Goal: Transaction & Acquisition: Purchase product/service

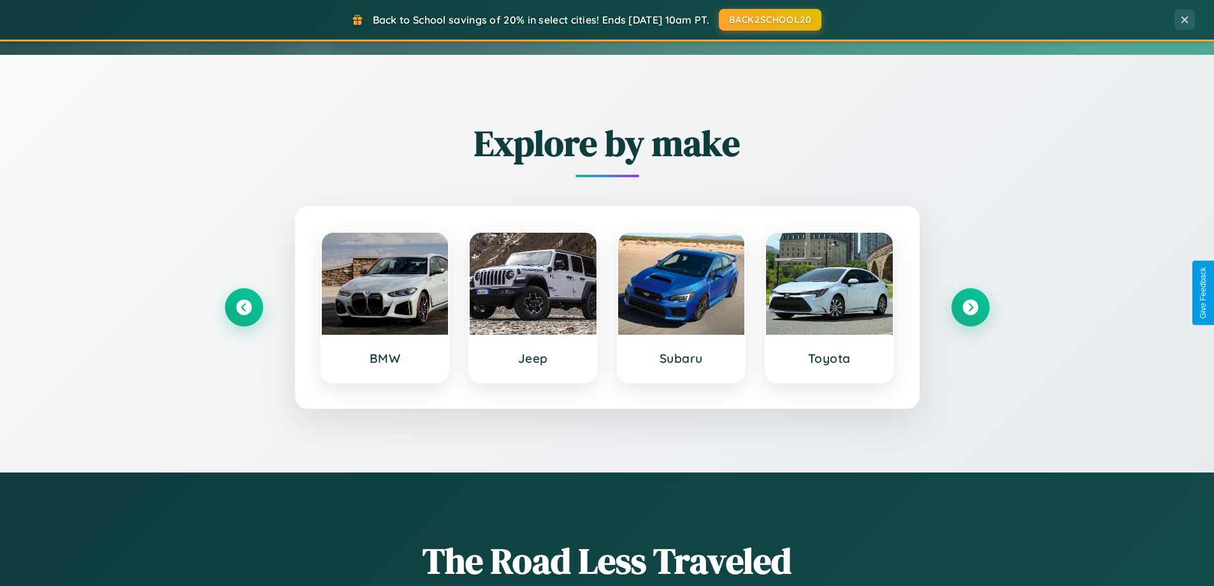
scroll to position [549, 0]
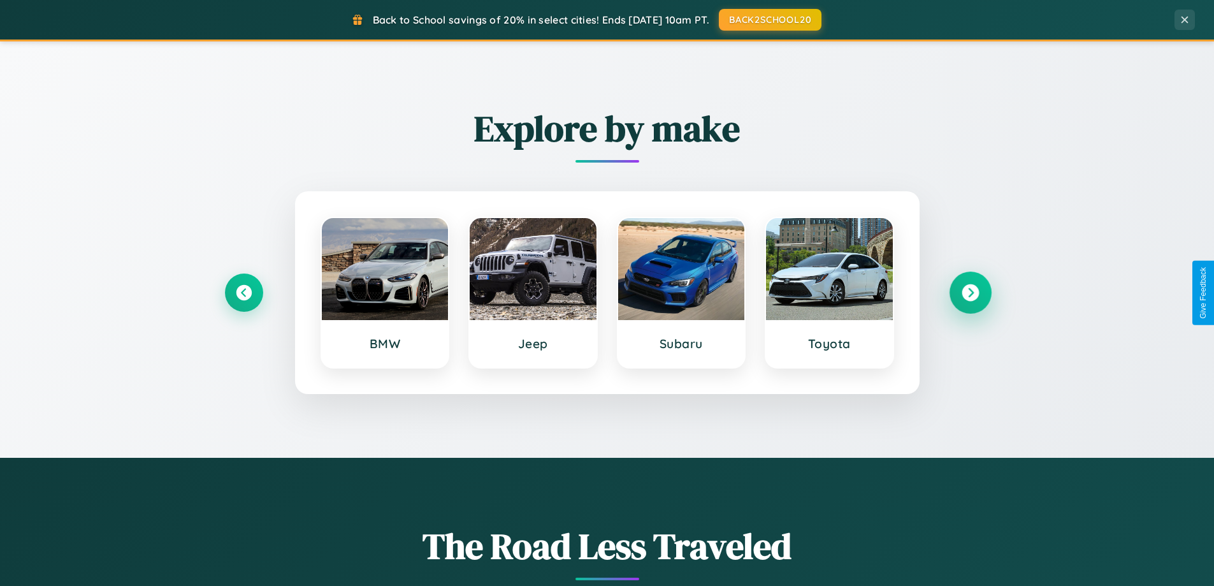
click at [970, 293] on icon at bounding box center [970, 292] width 17 height 17
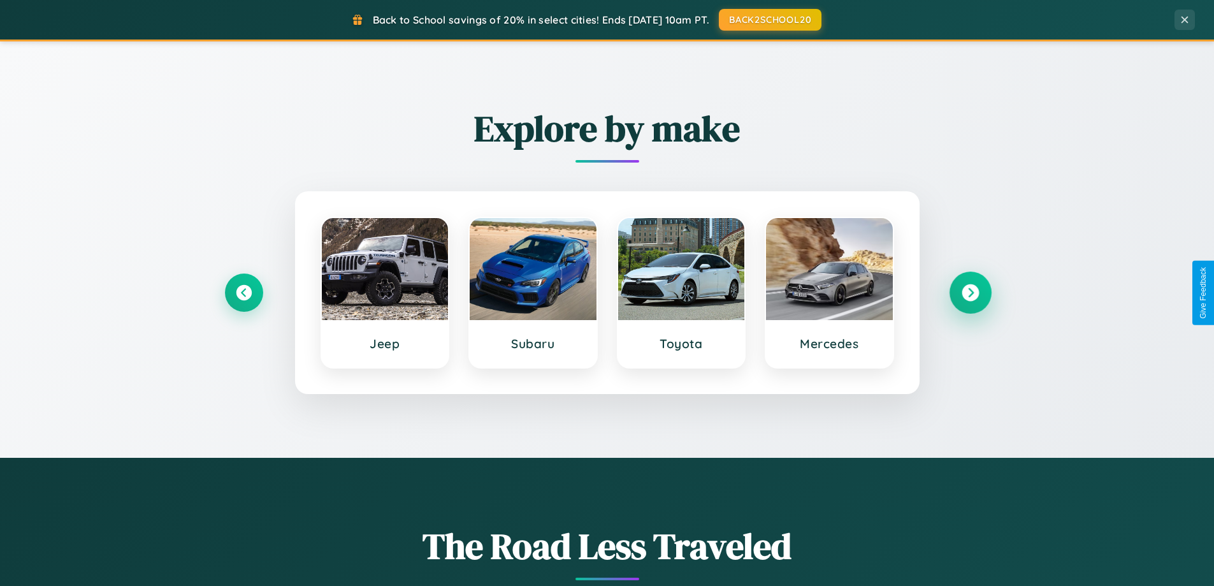
click at [970, 293] on icon at bounding box center [970, 292] width 17 height 17
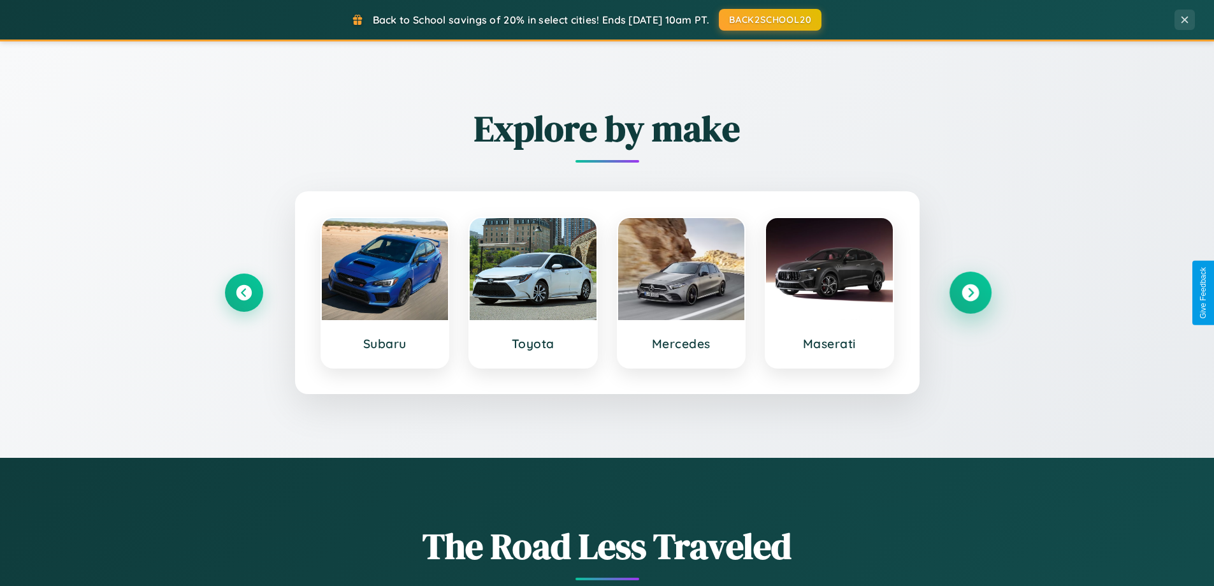
click at [970, 293] on icon at bounding box center [970, 292] width 17 height 17
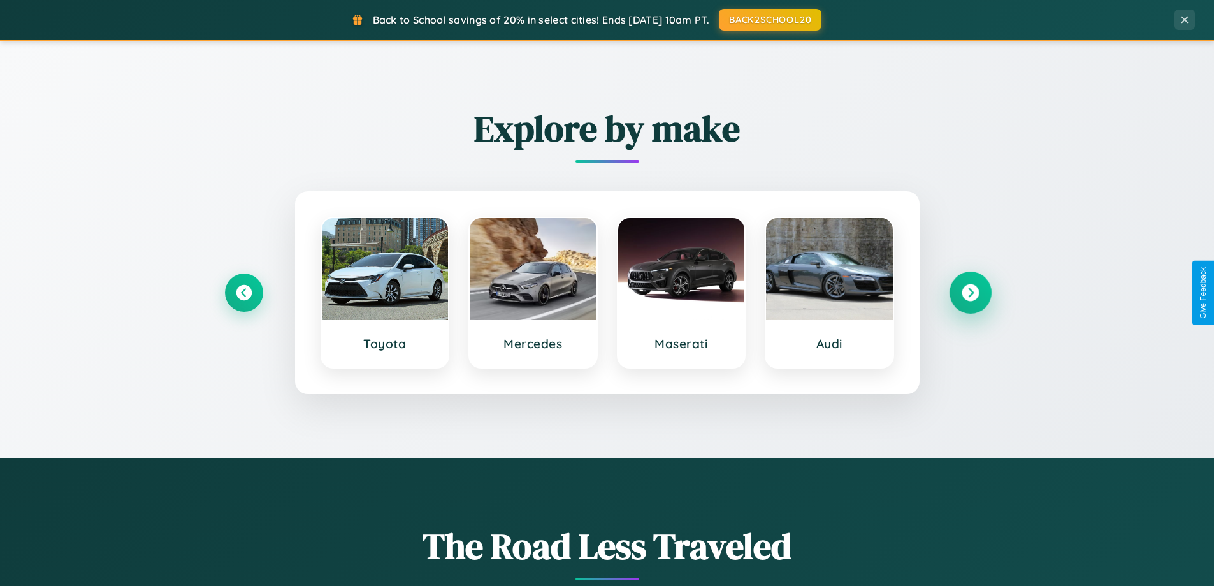
click at [970, 293] on icon at bounding box center [970, 292] width 17 height 17
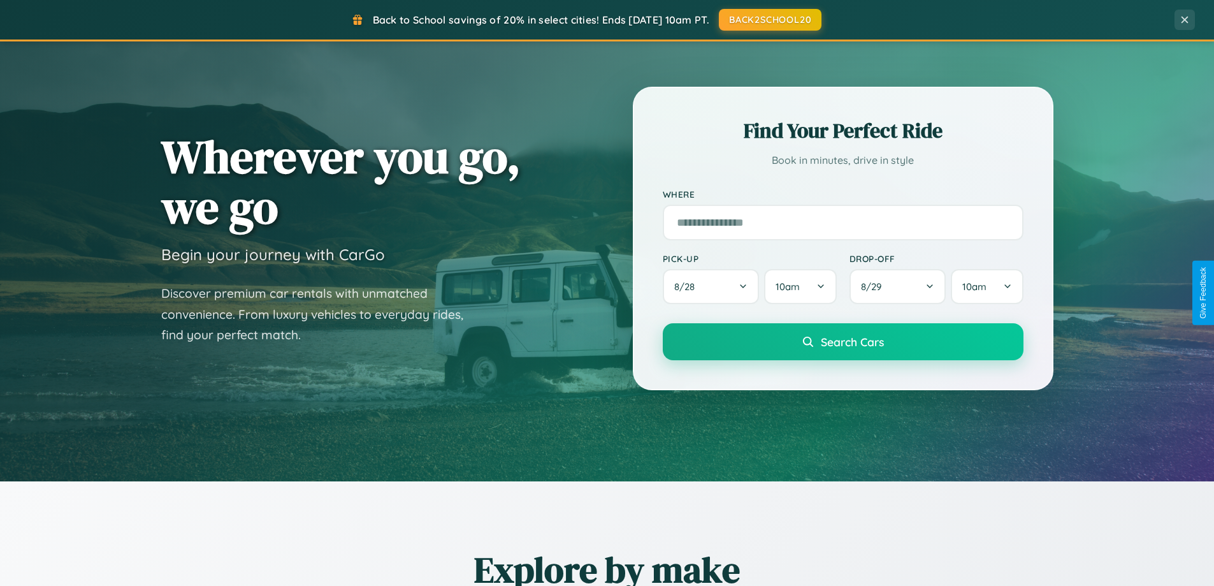
scroll to position [38, 0]
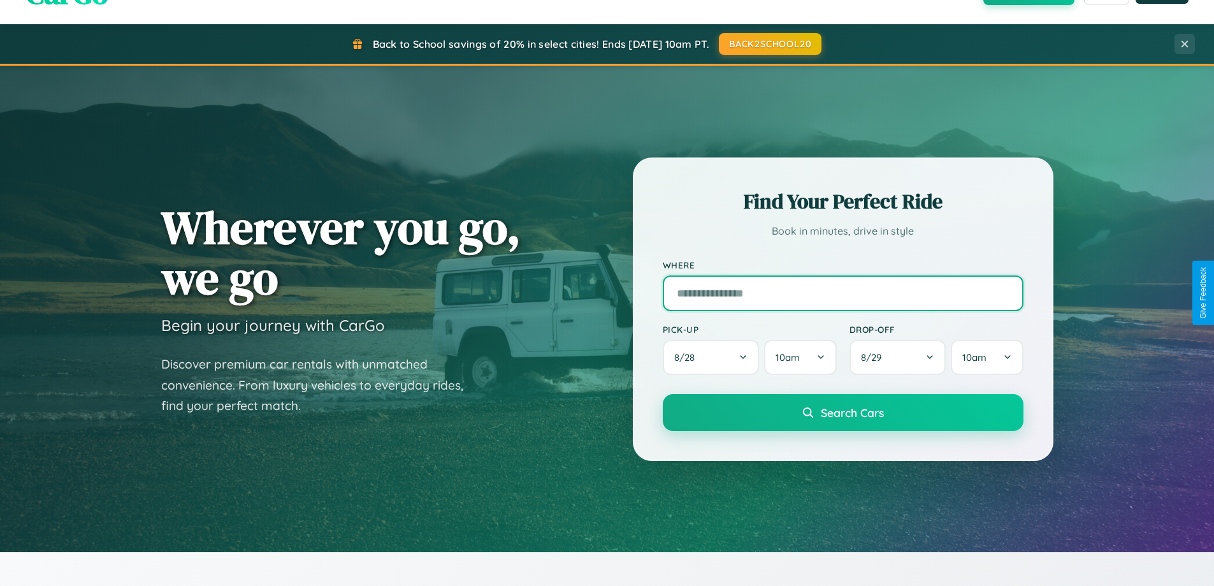
click at [843, 293] on input "text" at bounding box center [843, 293] width 361 height 36
type input "*********"
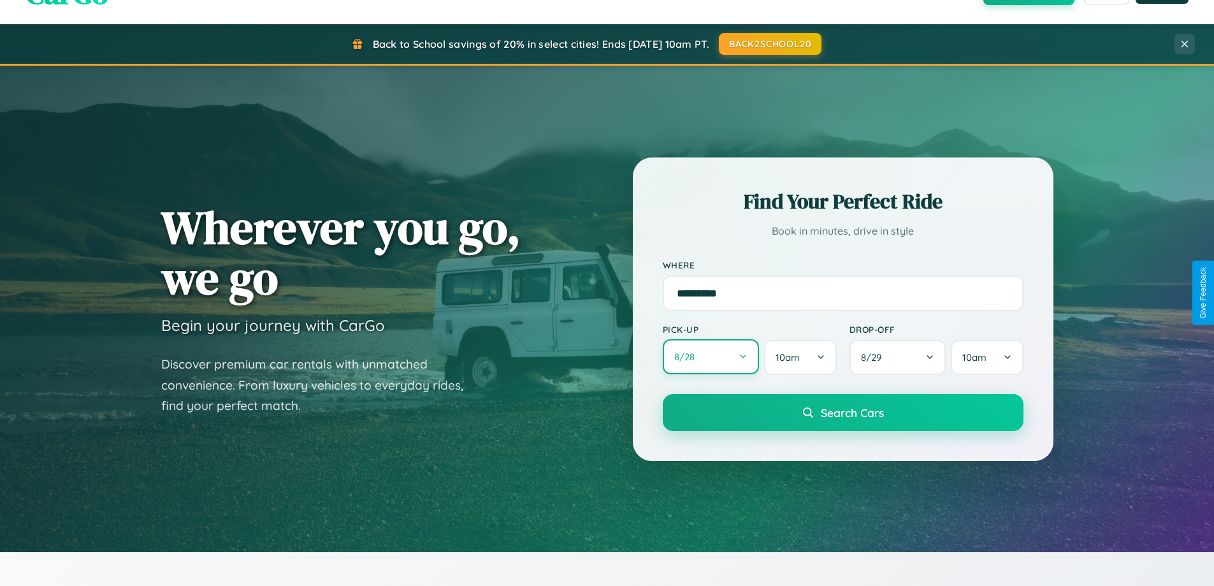
click at [711, 357] on button "8 / 28" at bounding box center [711, 356] width 97 height 35
select select "*"
select select "****"
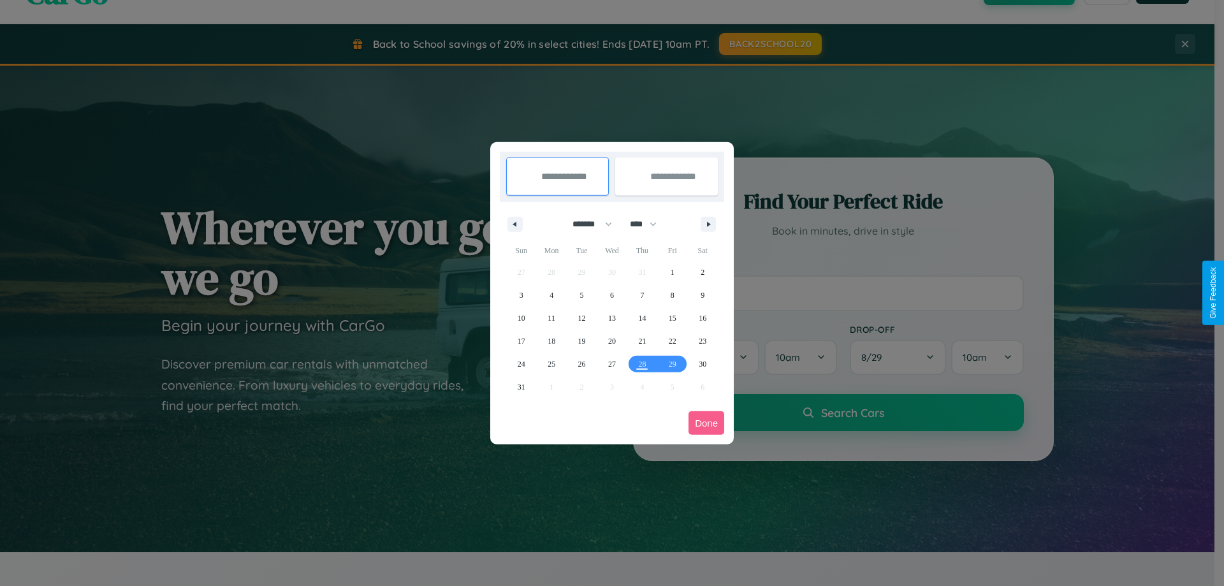
drag, startPoint x: 586, startPoint y: 224, endPoint x: 612, endPoint y: 256, distance: 40.8
click at [586, 224] on select "******* ******** ***** ***** *** **** **** ****** ********* ******* ******** **…" at bounding box center [590, 224] width 54 height 21
select select "*"
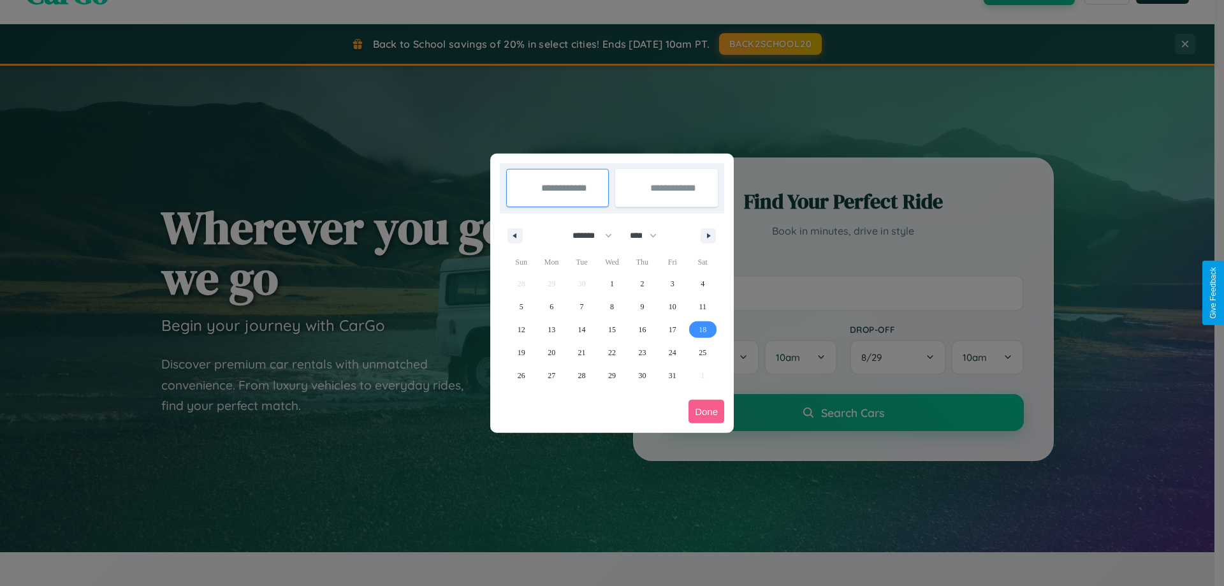
click at [702, 329] on span "18" at bounding box center [703, 329] width 8 height 23
type input "**********"
click at [581, 352] on span "21" at bounding box center [582, 352] width 8 height 23
type input "**********"
click at [706, 411] on button "Done" at bounding box center [706, 412] width 36 height 24
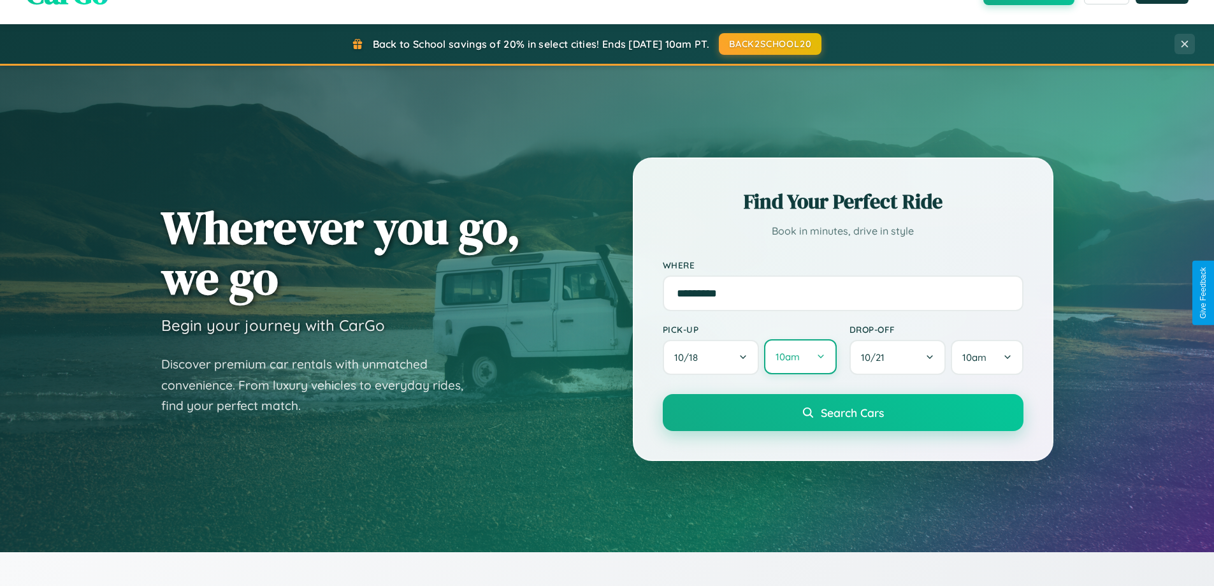
click at [800, 357] on button "10am" at bounding box center [800, 356] width 72 height 35
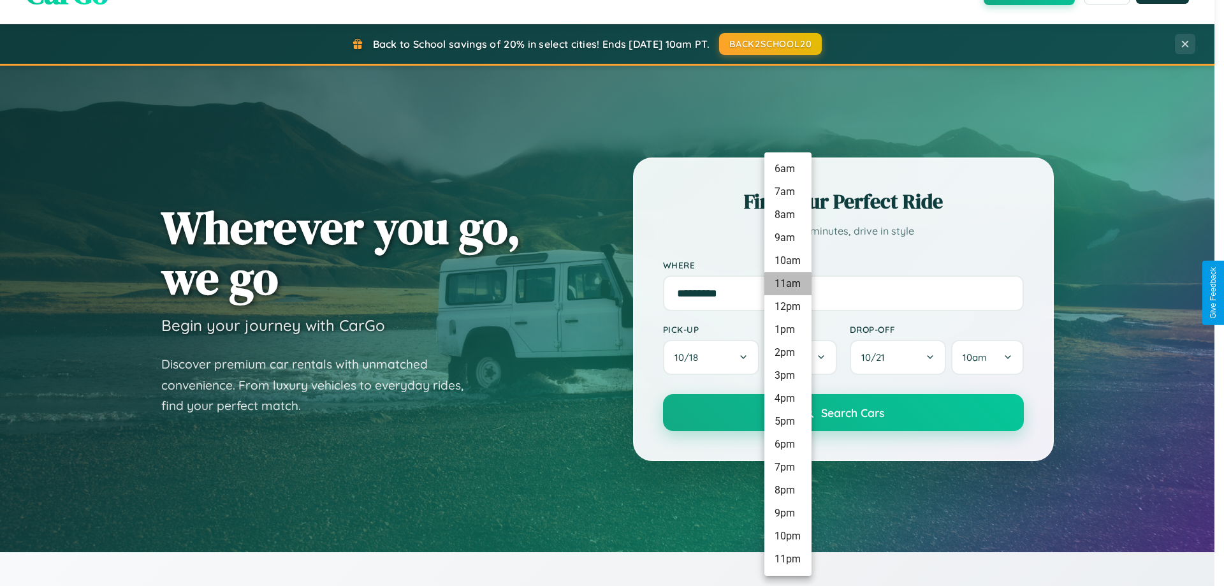
click at [787, 284] on li "11am" at bounding box center [787, 283] width 47 height 23
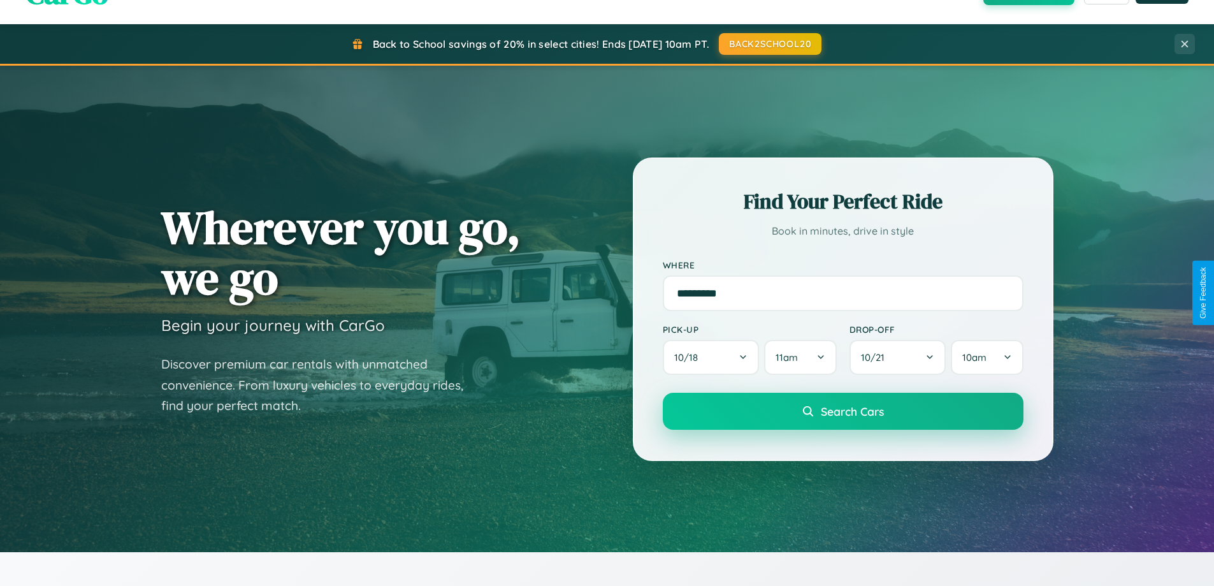
click at [843, 412] on span "Search Cars" at bounding box center [852, 411] width 63 height 14
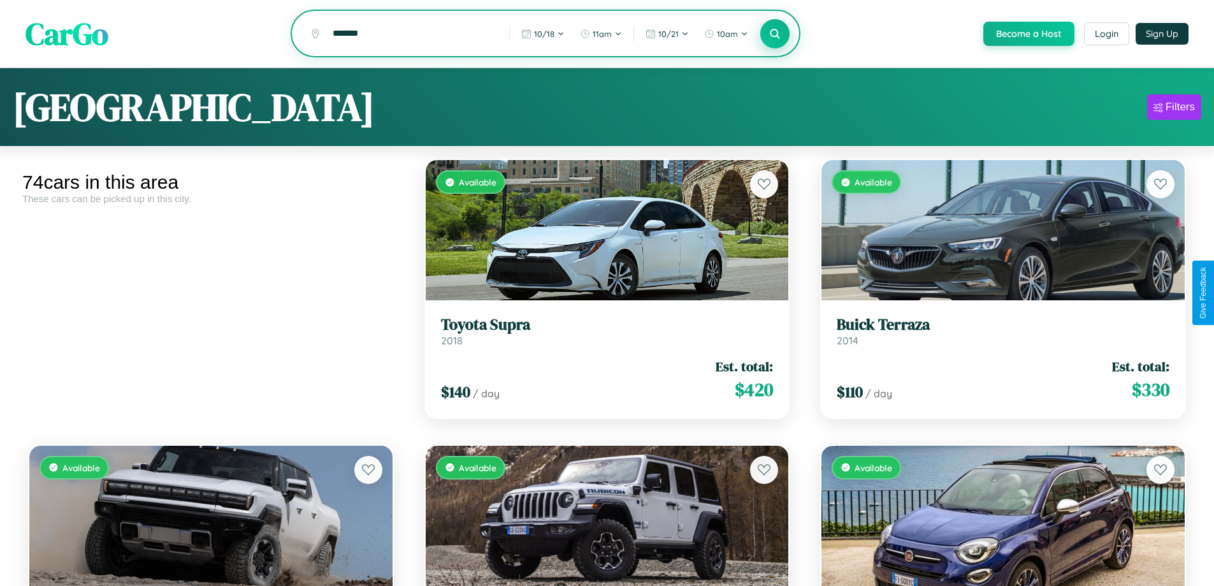
click at [774, 34] on icon at bounding box center [775, 33] width 12 height 12
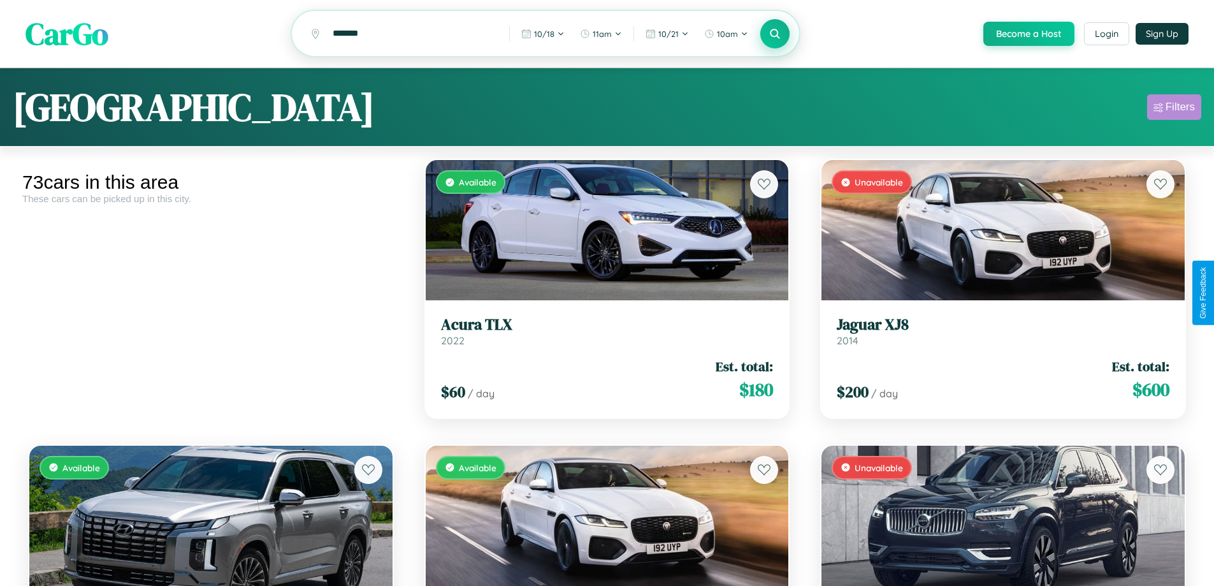
click at [1174, 109] on div "Filters" at bounding box center [1180, 107] width 29 height 13
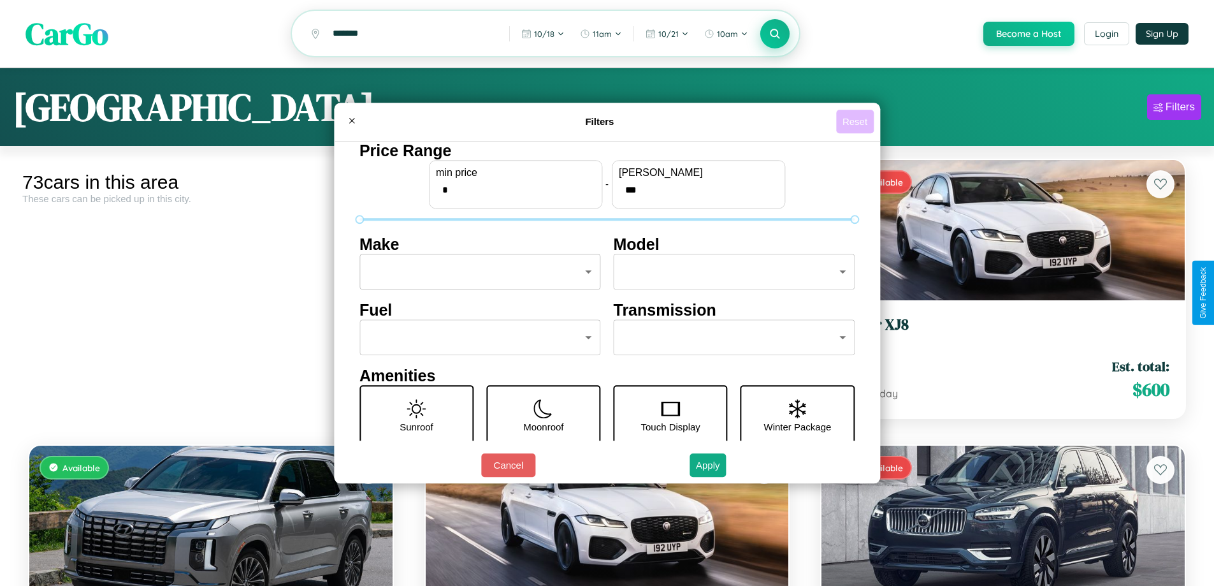
click at [857, 121] on button "Reset" at bounding box center [855, 122] width 38 height 24
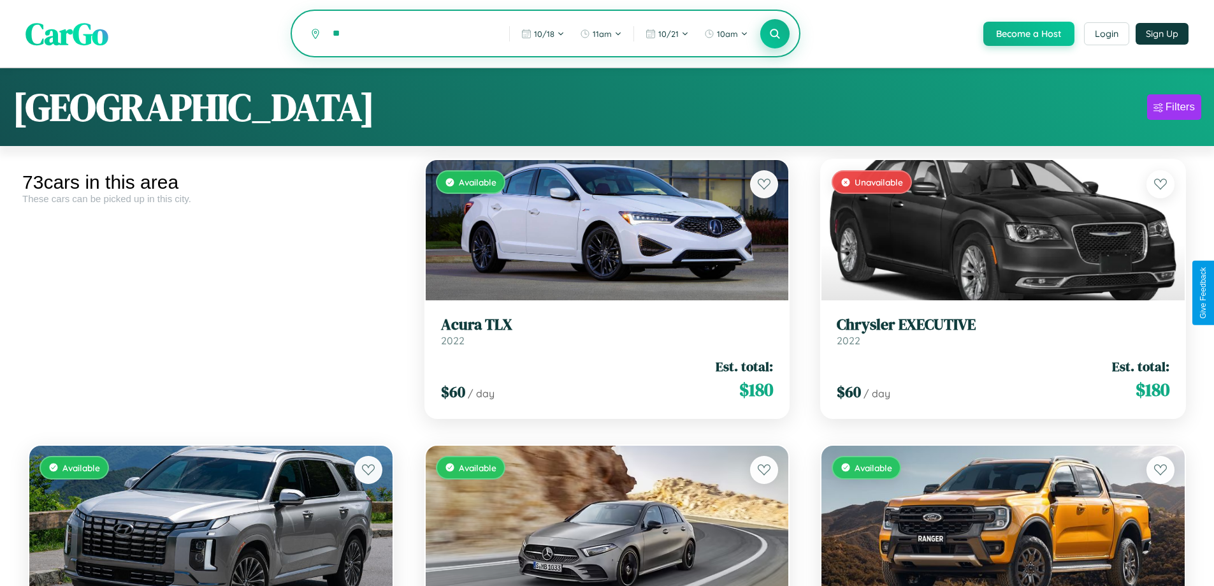
type input "*"
type input "****"
click at [774, 34] on icon at bounding box center [775, 33] width 12 height 12
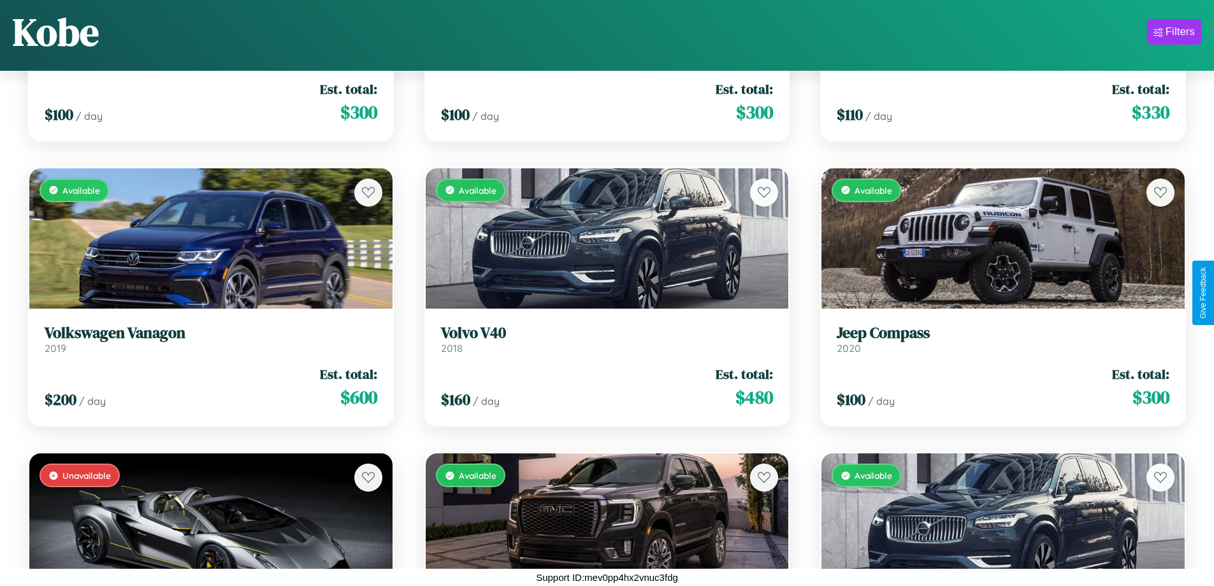
scroll to position [3984, 0]
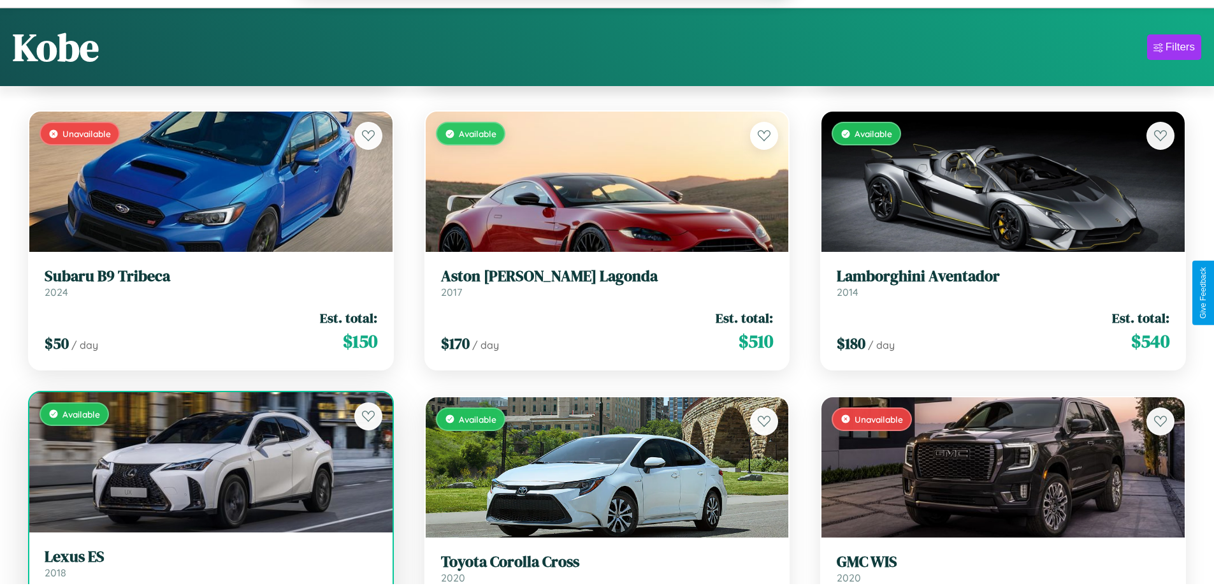
click at [209, 570] on link "Lexus ES 2018" at bounding box center [211, 562] width 333 height 31
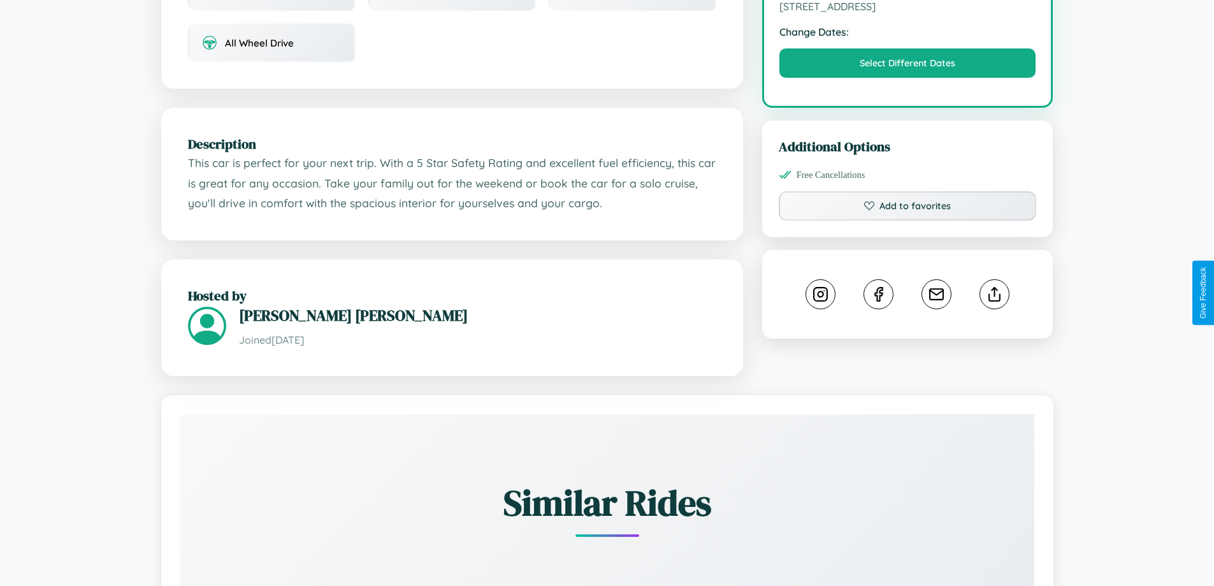
scroll to position [419, 0]
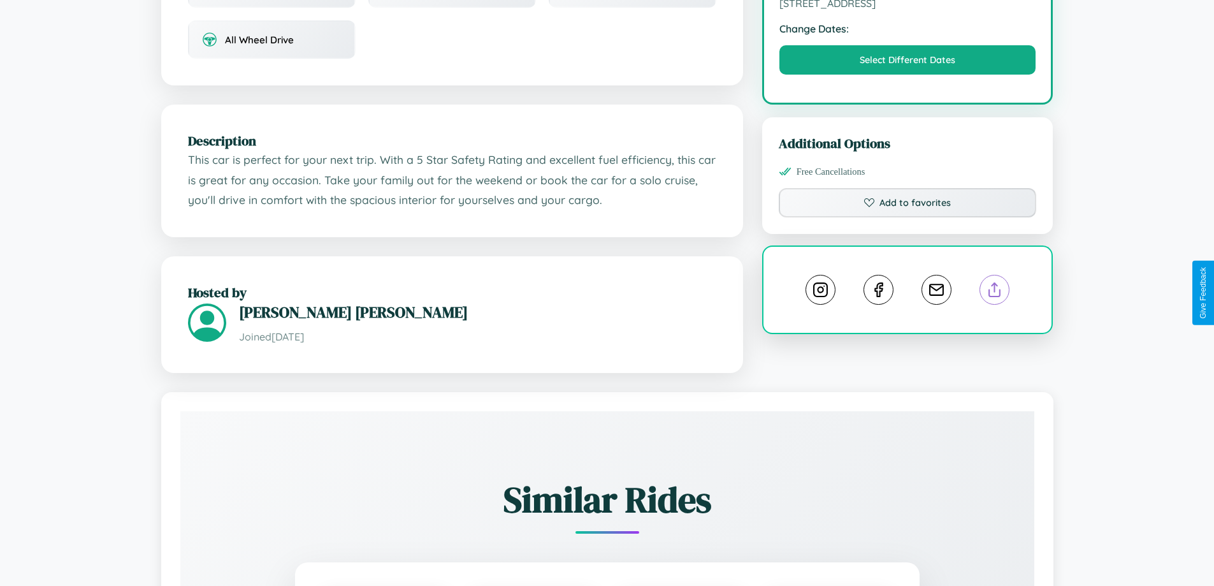
click at [995, 292] on line at bounding box center [995, 287] width 0 height 9
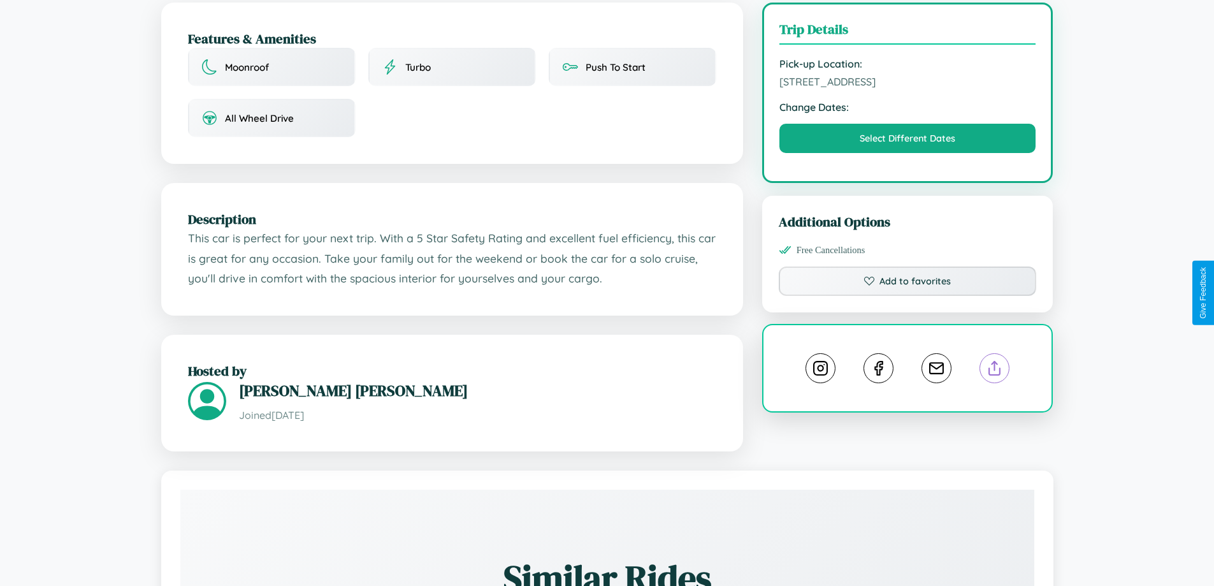
scroll to position [331, 0]
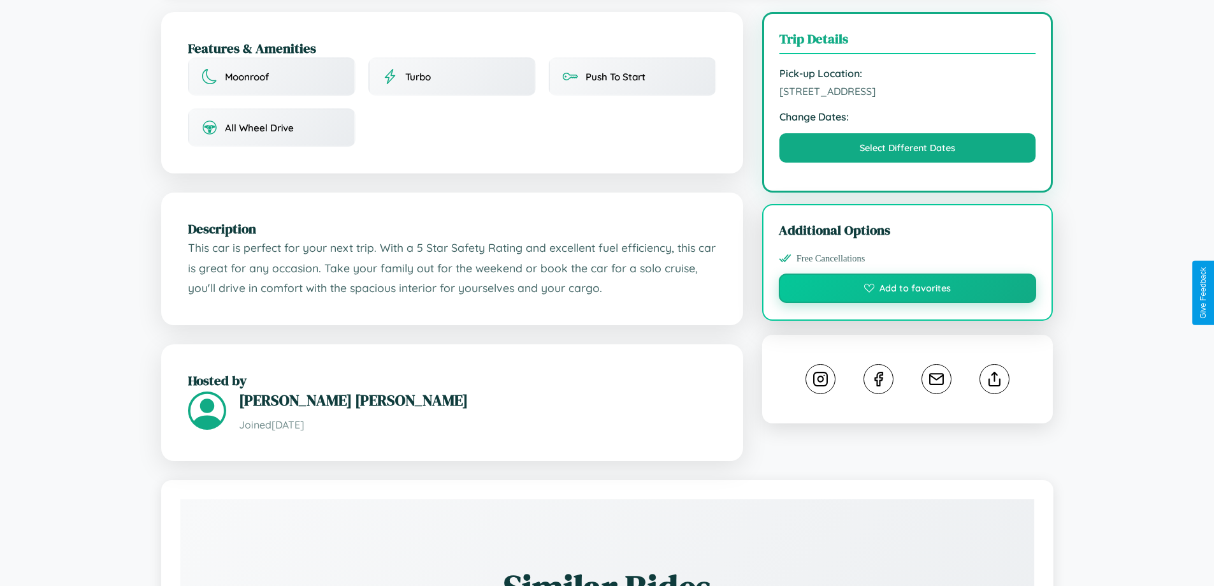
click at [908, 290] on button "Add to favorites" at bounding box center [908, 287] width 258 height 29
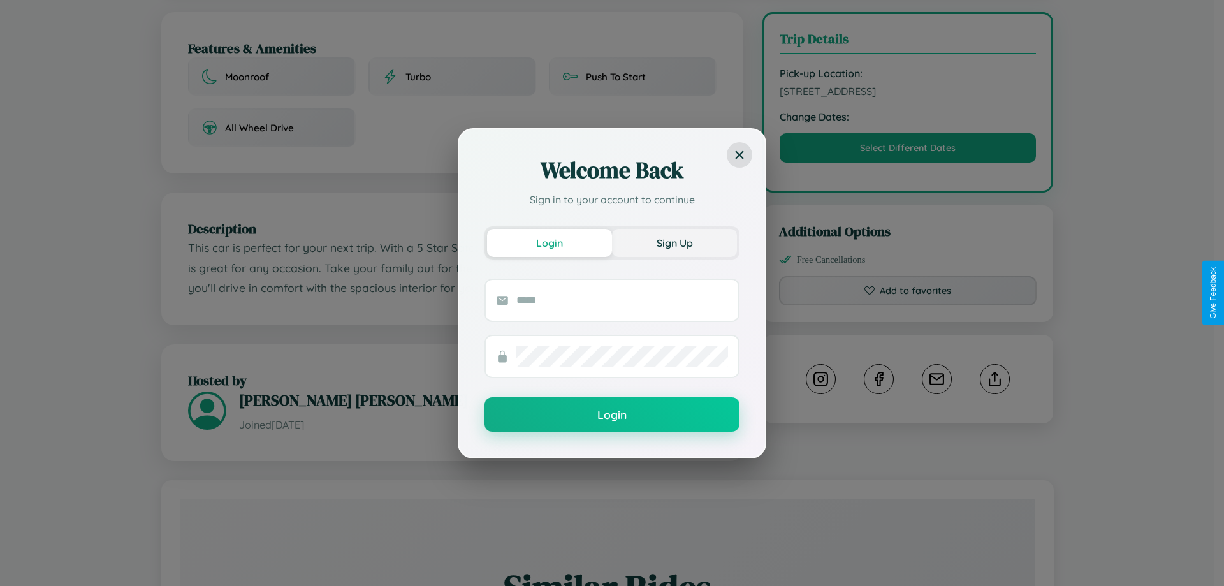
click at [674, 242] on button "Sign Up" at bounding box center [674, 243] width 125 height 28
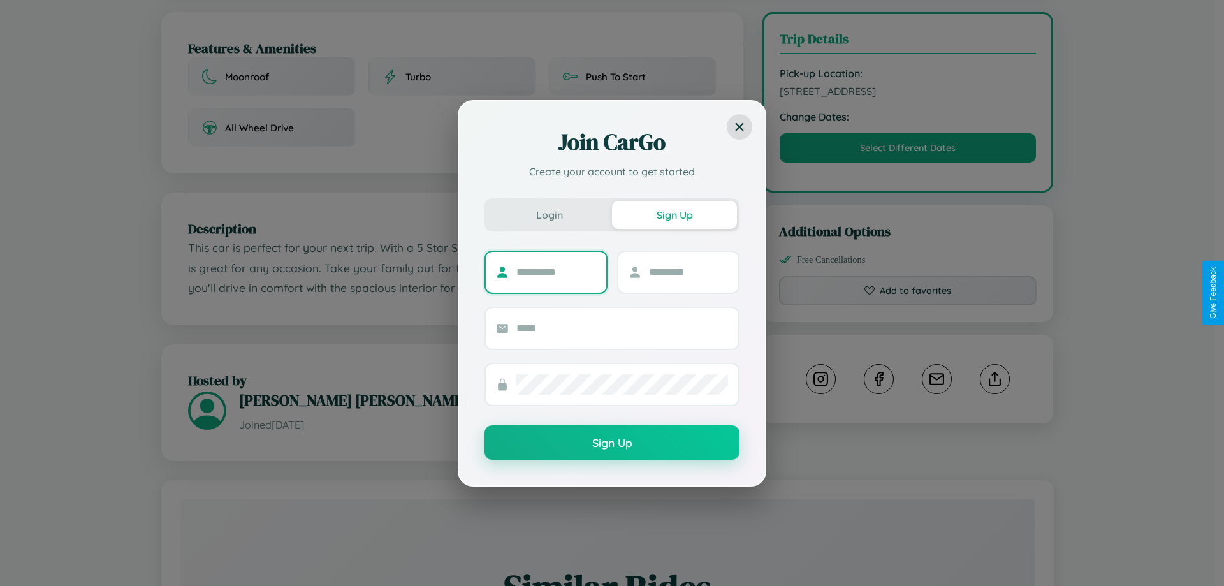
click at [556, 272] on input "text" at bounding box center [556, 272] width 80 height 20
type input "**********"
click at [688, 272] on input "text" at bounding box center [689, 272] width 80 height 20
type input "*****"
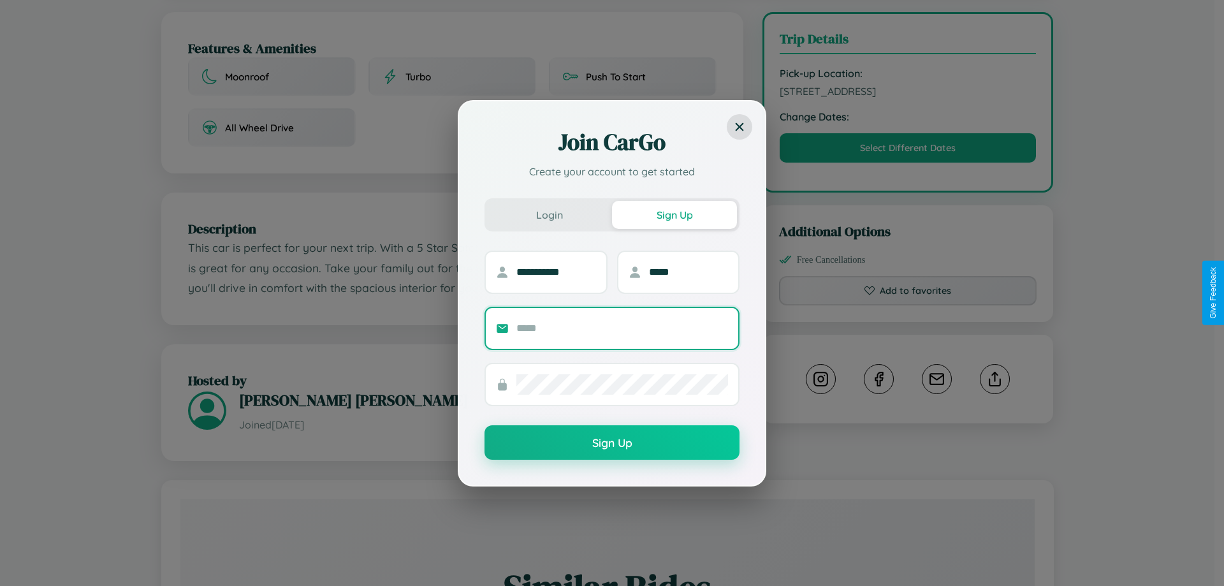
click at [622, 328] on input "text" at bounding box center [622, 328] width 212 height 20
type input "**********"
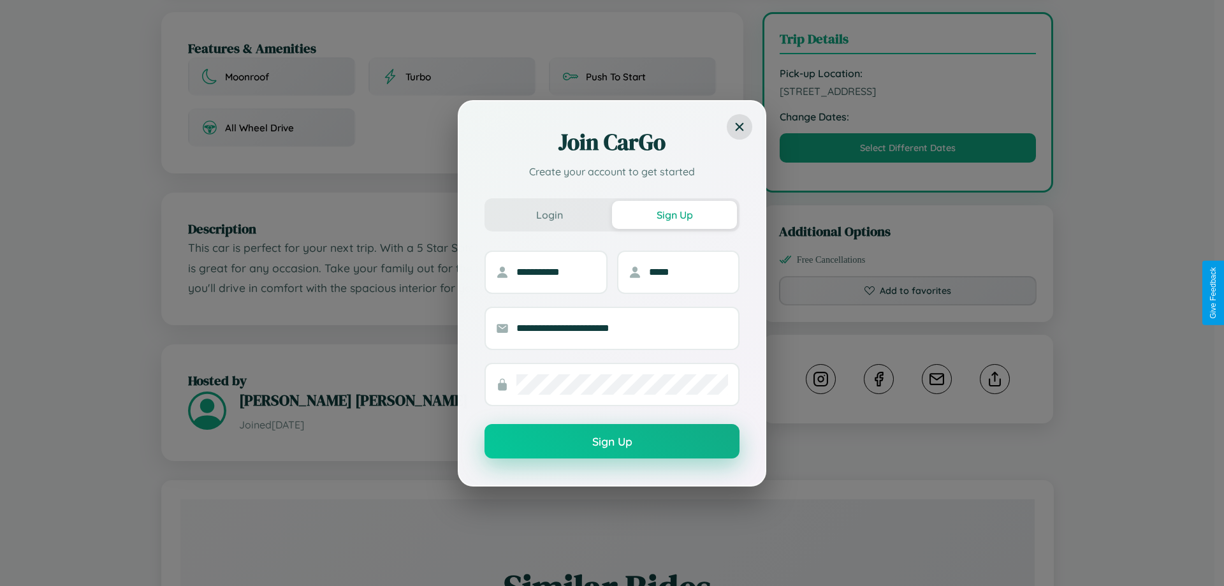
click at [612, 442] on button "Sign Up" at bounding box center [611, 441] width 255 height 34
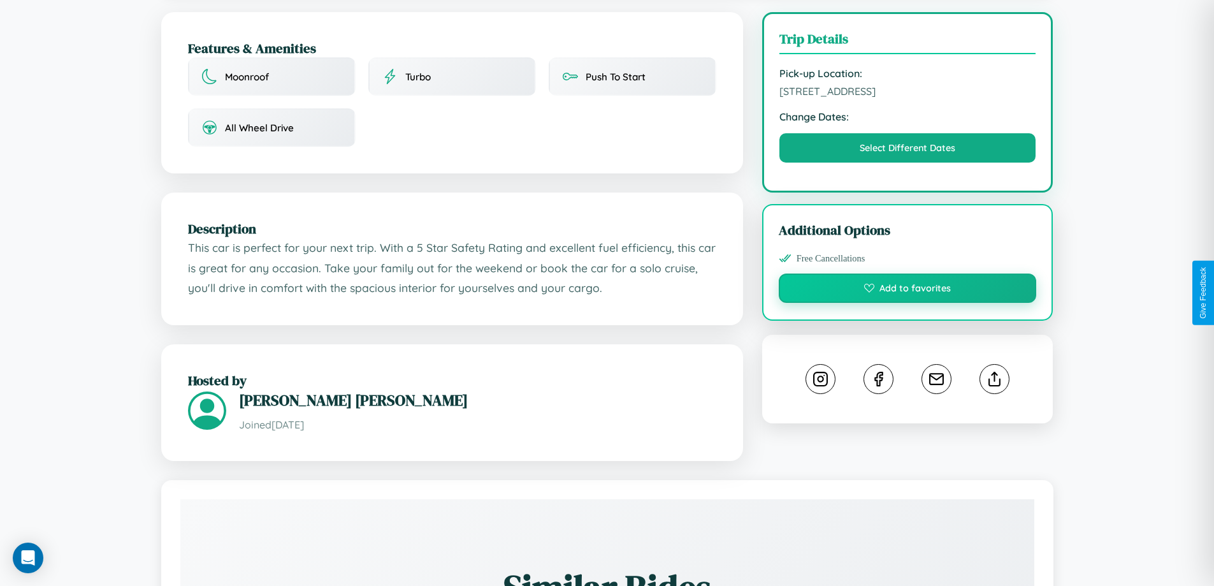
click at [908, 290] on button "Add to favorites" at bounding box center [908, 287] width 258 height 29
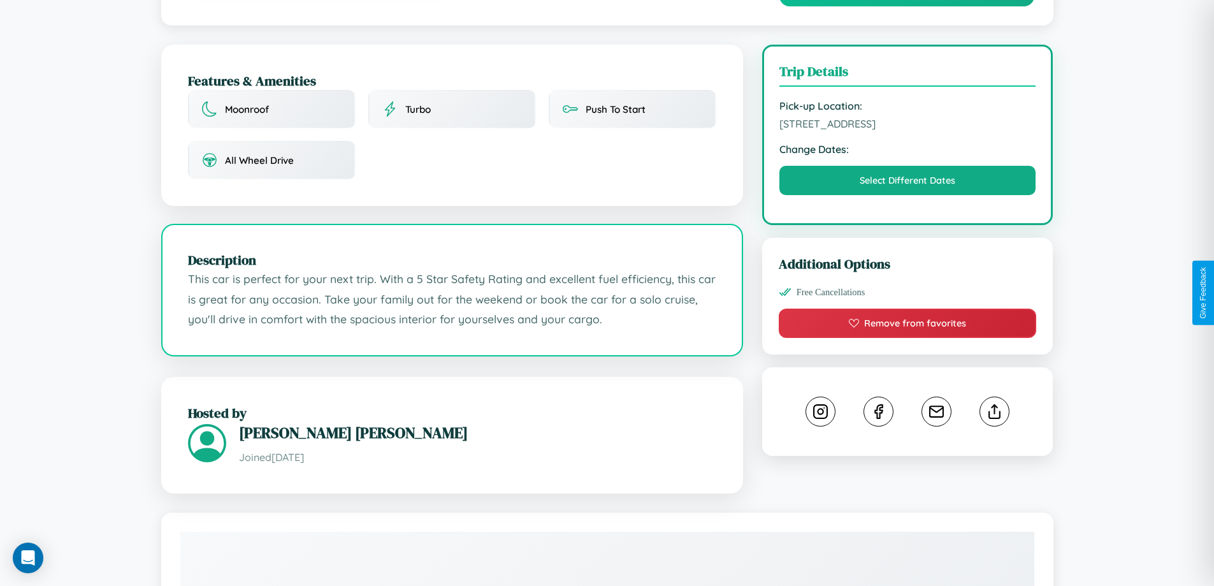
scroll to position [0, 0]
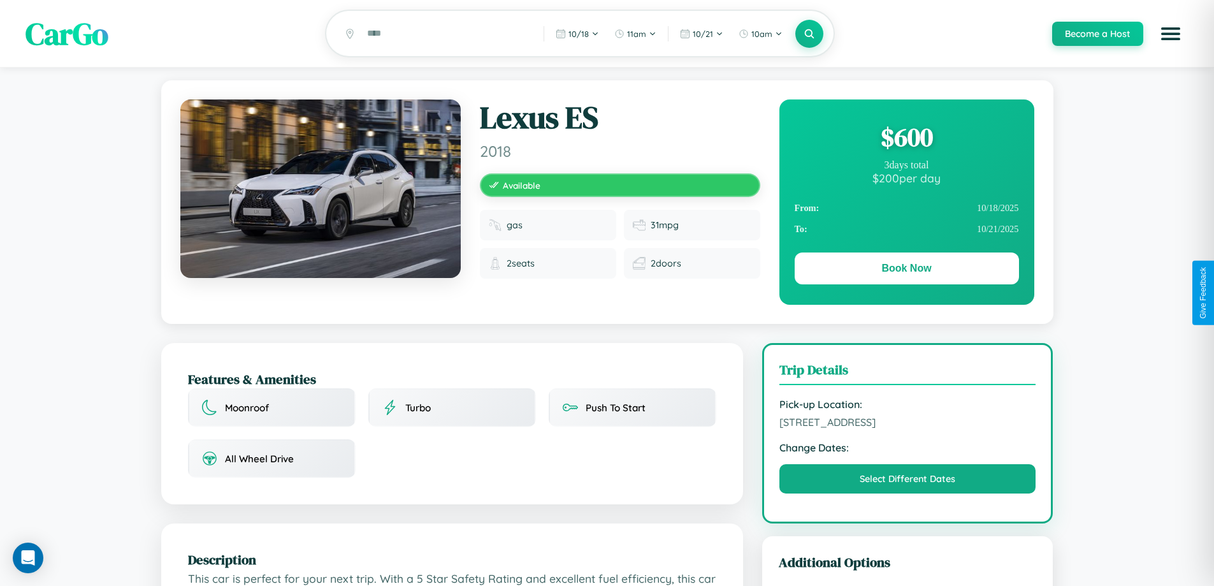
click at [906, 139] on div "$ 600" at bounding box center [907, 137] width 224 height 34
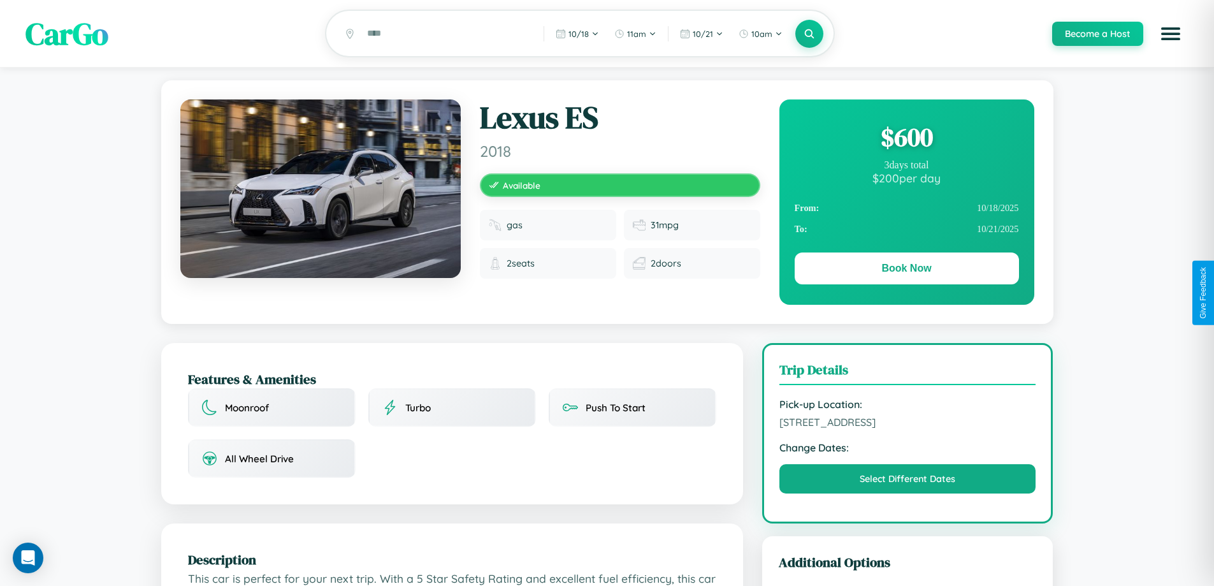
click at [906, 139] on div "$ 600" at bounding box center [907, 137] width 224 height 34
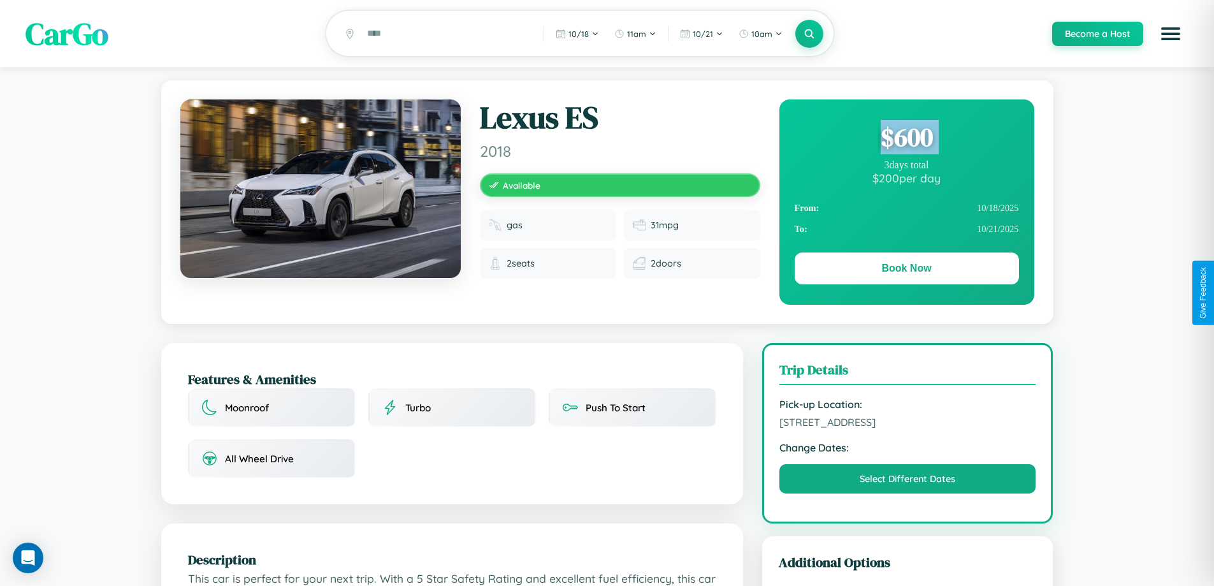
click at [906, 139] on div "$ 600" at bounding box center [907, 137] width 224 height 34
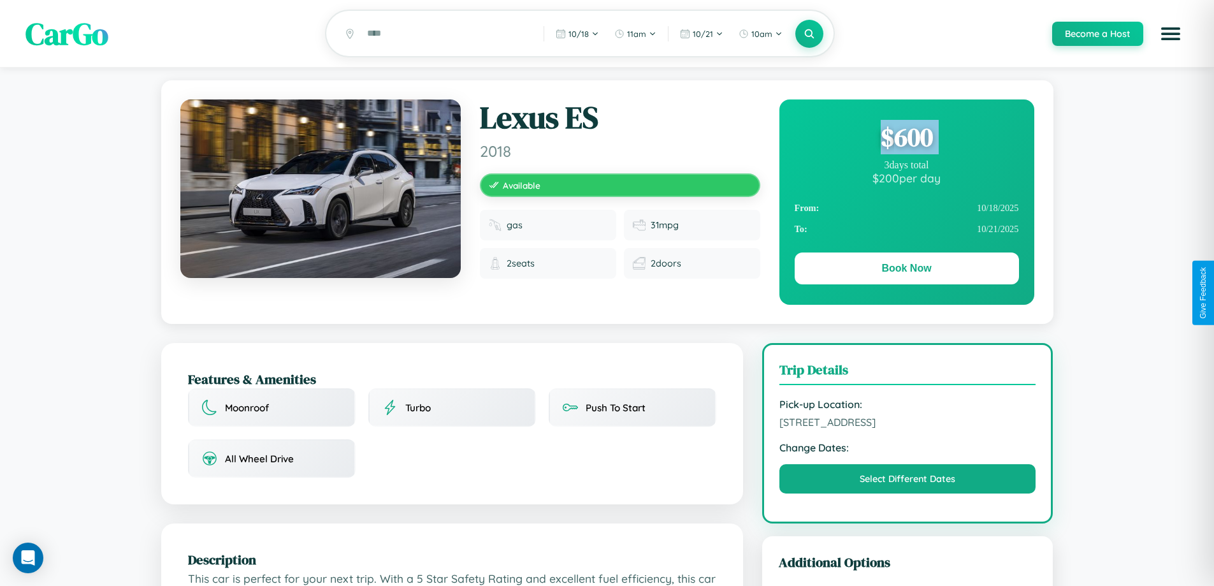
click at [906, 139] on div "$ 600" at bounding box center [907, 137] width 224 height 34
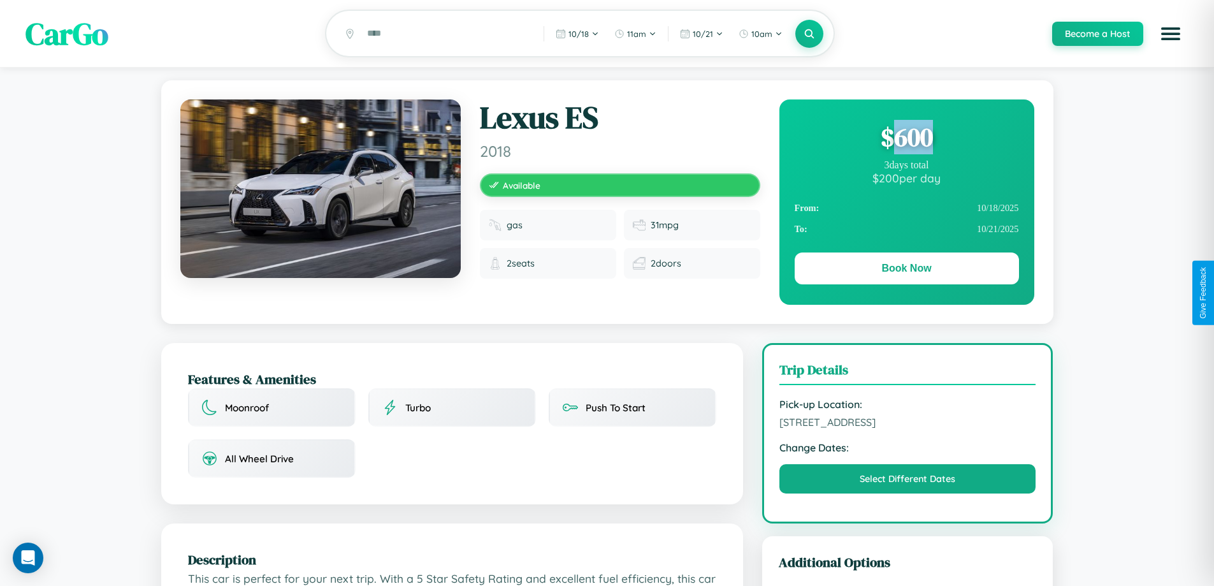
click at [906, 139] on div "$ 600" at bounding box center [907, 137] width 224 height 34
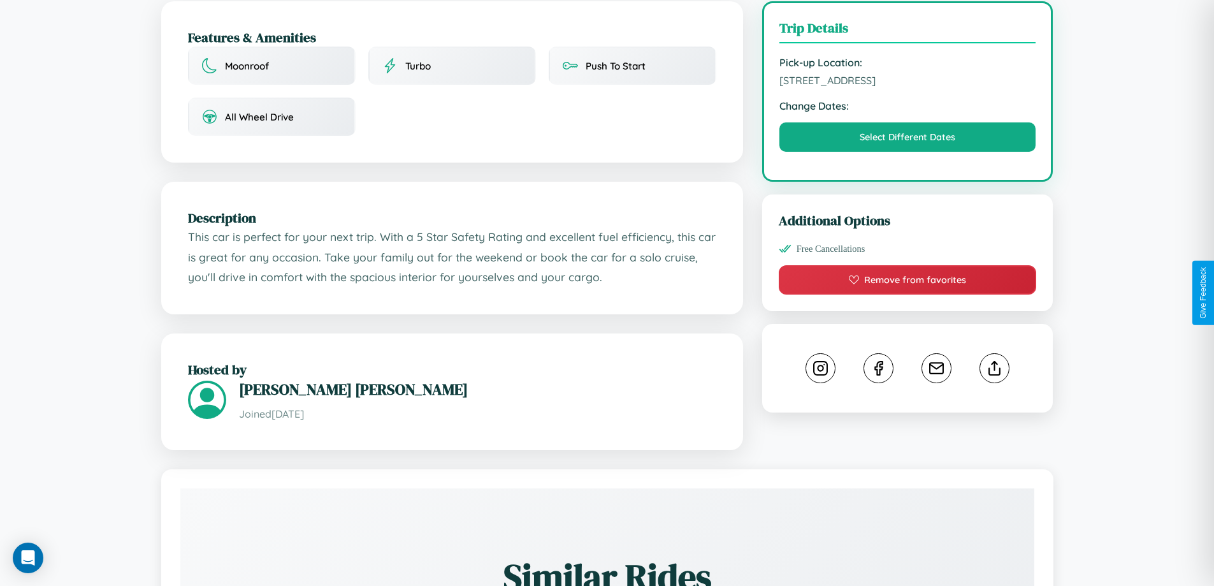
scroll to position [419, 0]
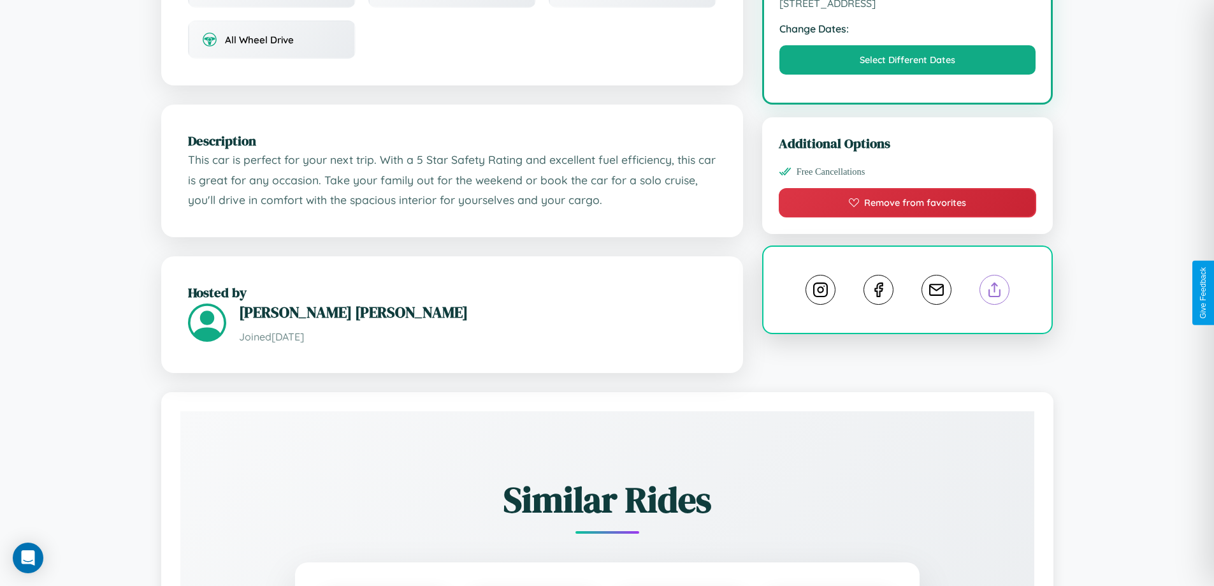
click at [995, 291] on line at bounding box center [995, 287] width 0 height 9
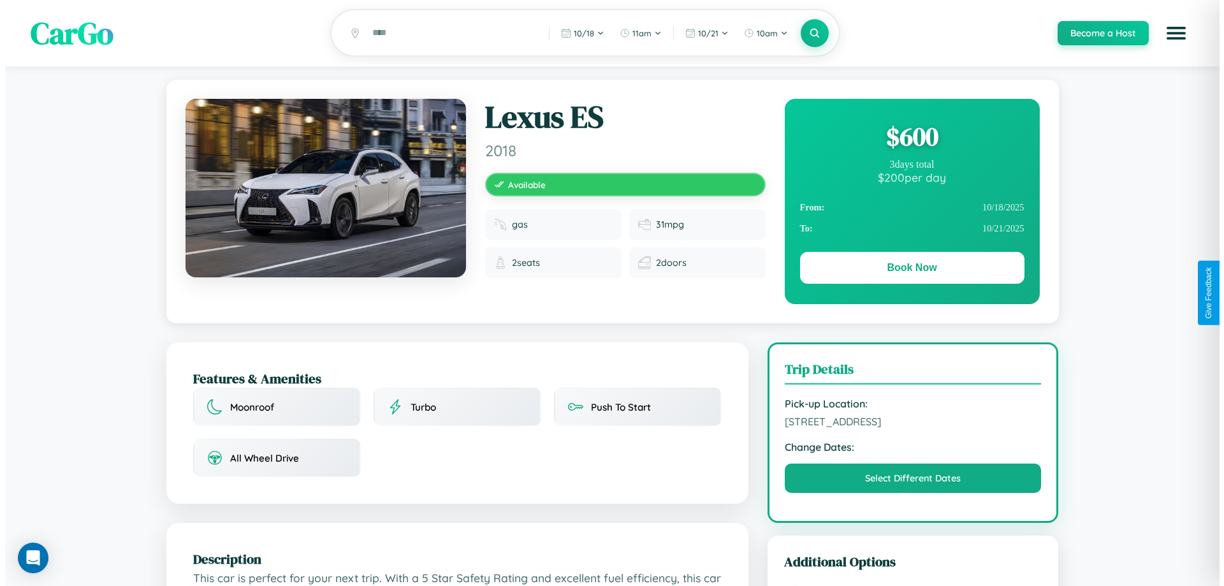
scroll to position [0, 0]
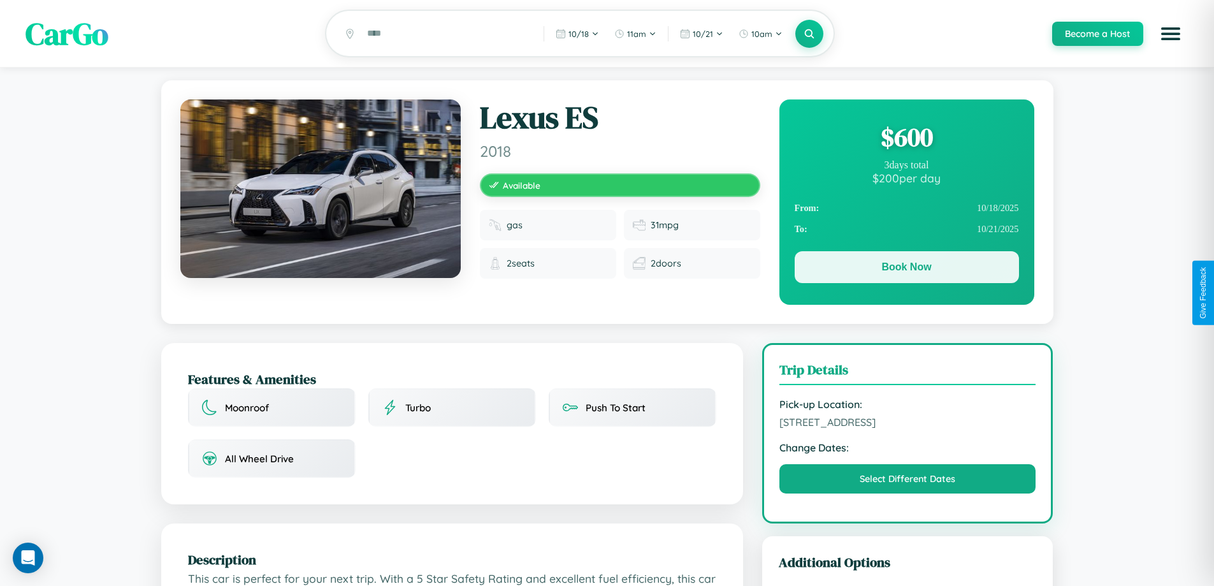
click at [906, 269] on button "Book Now" at bounding box center [907, 267] width 224 height 32
